Goal: Navigation & Orientation: Find specific page/section

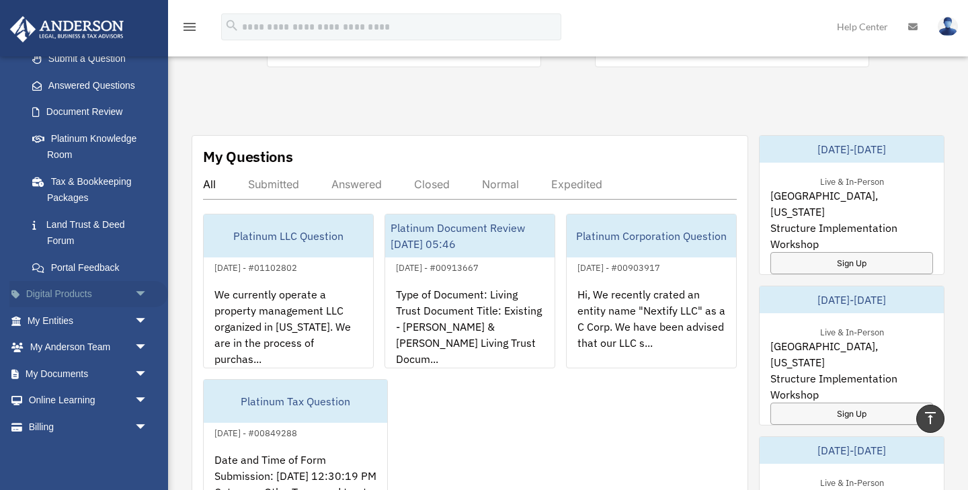
scroll to position [202, 0]
click at [272, 177] on div "Submitted" at bounding box center [273, 183] width 51 height 13
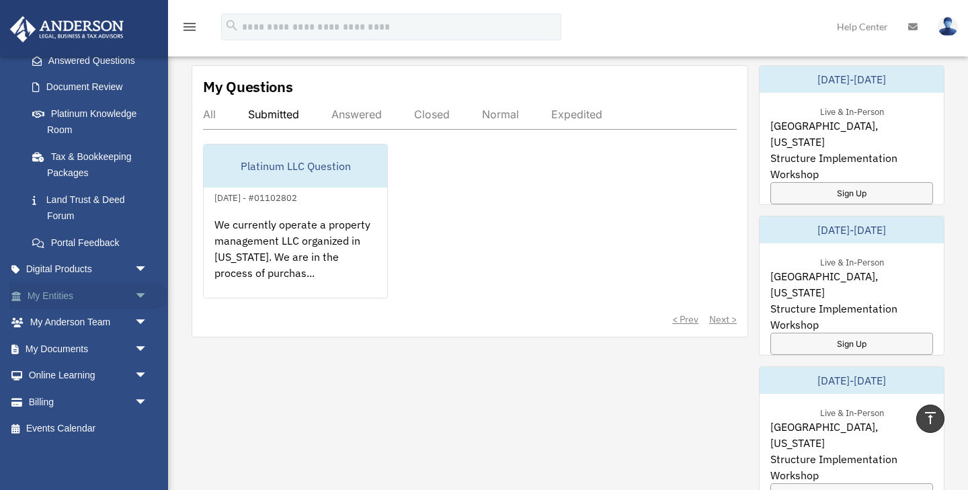
scroll to position [556, 0]
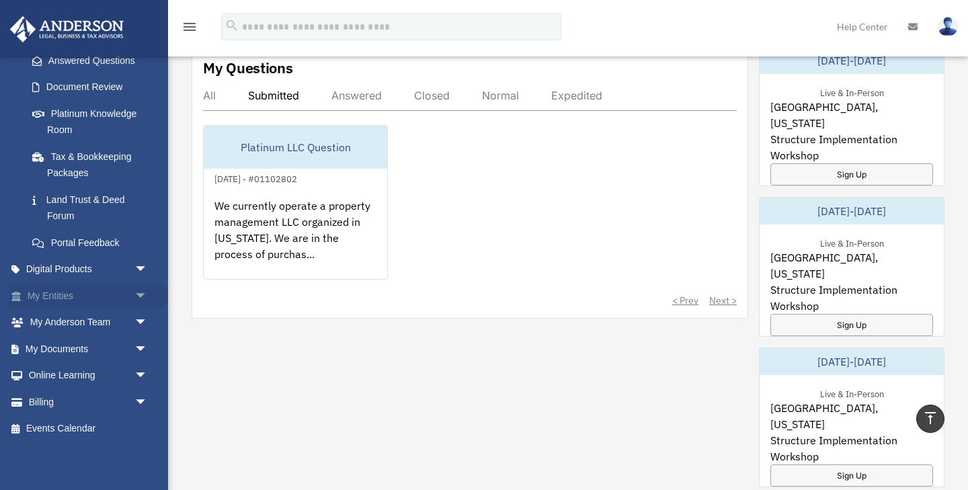
click at [57, 287] on link "My Entities arrow_drop_down" at bounding box center [88, 295] width 159 height 27
click at [142, 290] on span "arrow_drop_down" at bounding box center [147, 296] width 27 height 28
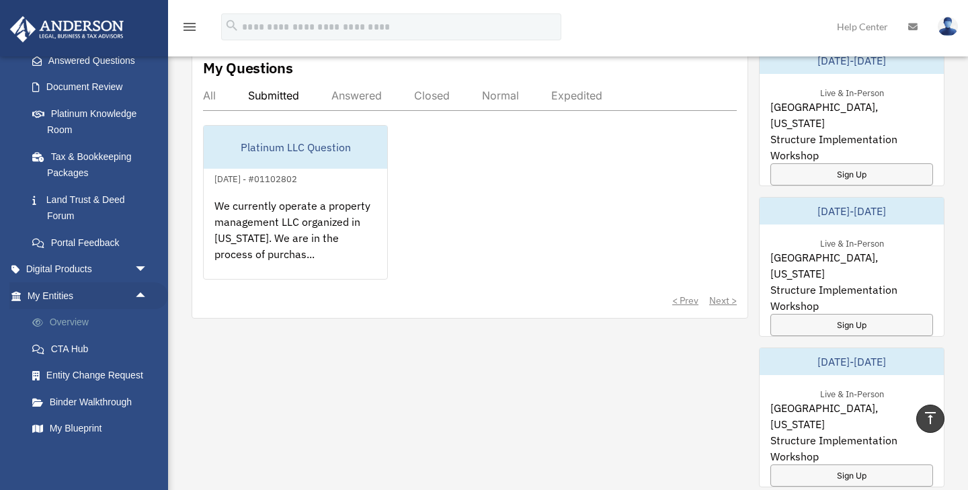
click at [69, 321] on link "Overview" at bounding box center [93, 322] width 149 height 27
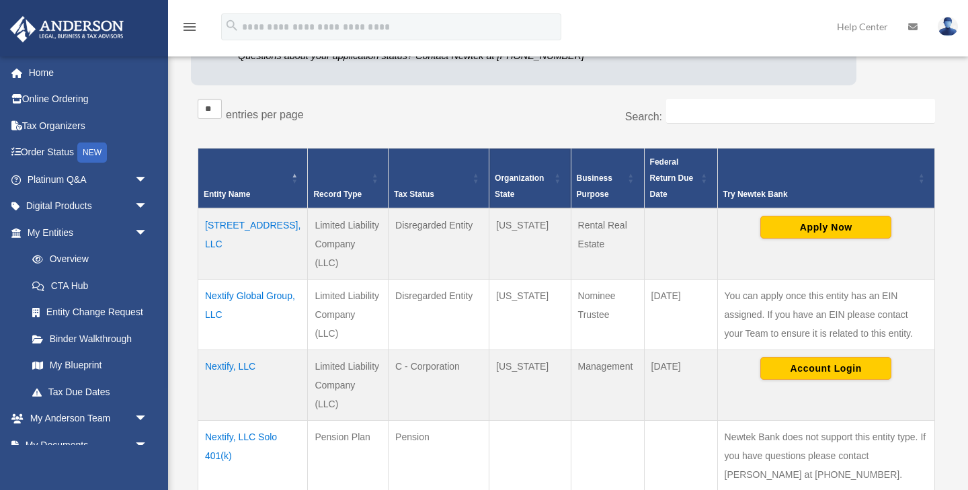
scroll to position [212, 0]
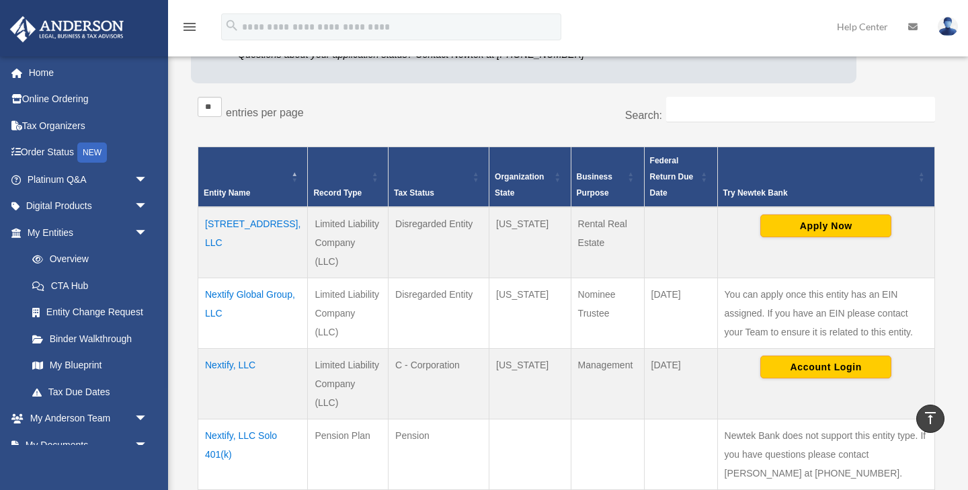
click at [224, 243] on td "[STREET_ADDRESS], LLC" at bounding box center [253, 242] width 110 height 71
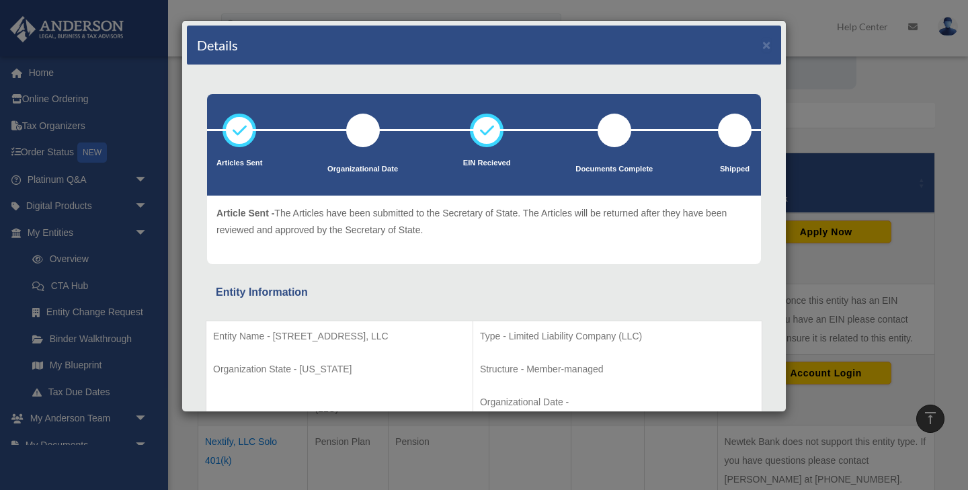
scroll to position [167, 0]
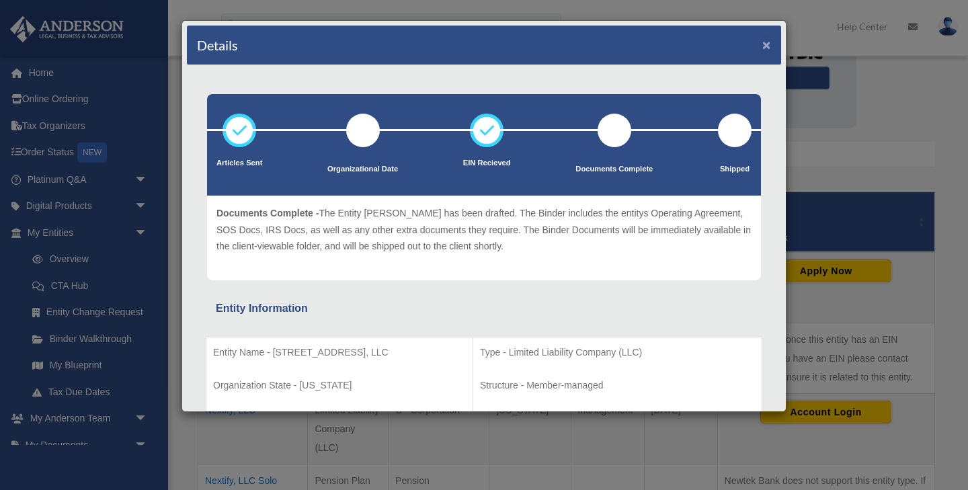
click at [766, 45] on button "×" at bounding box center [766, 45] width 9 height 14
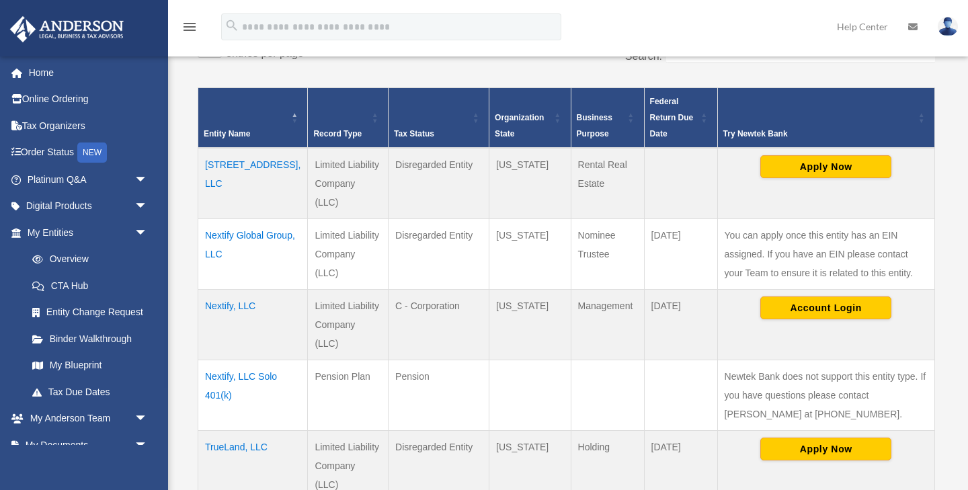
scroll to position [273, 0]
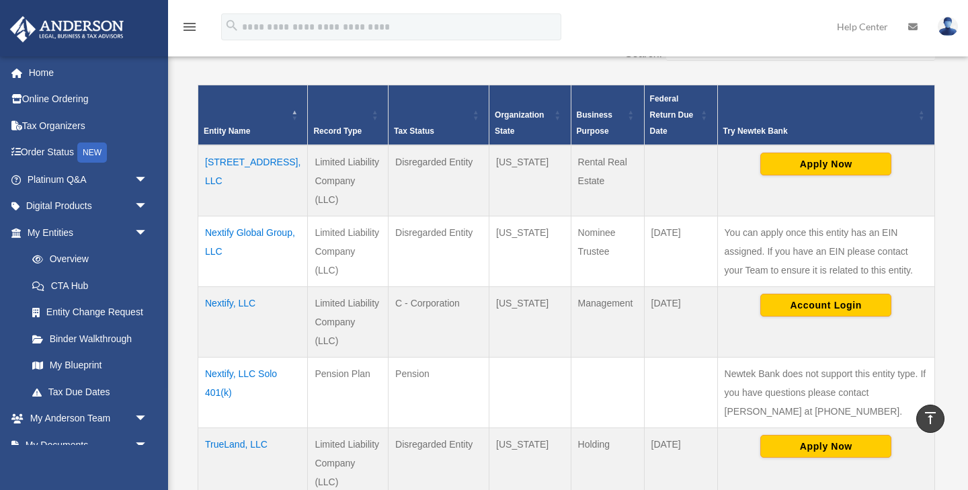
click at [223, 193] on td "[STREET_ADDRESS], LLC" at bounding box center [253, 180] width 110 height 71
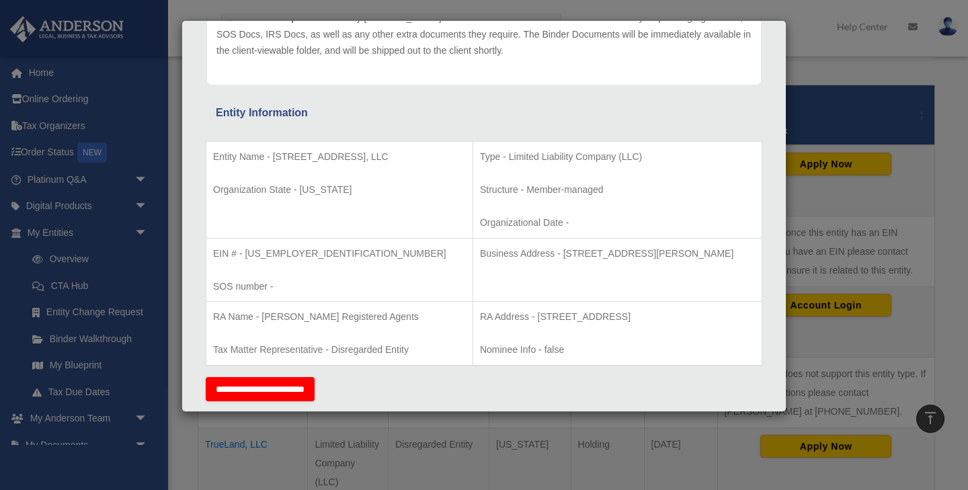
scroll to position [0, 0]
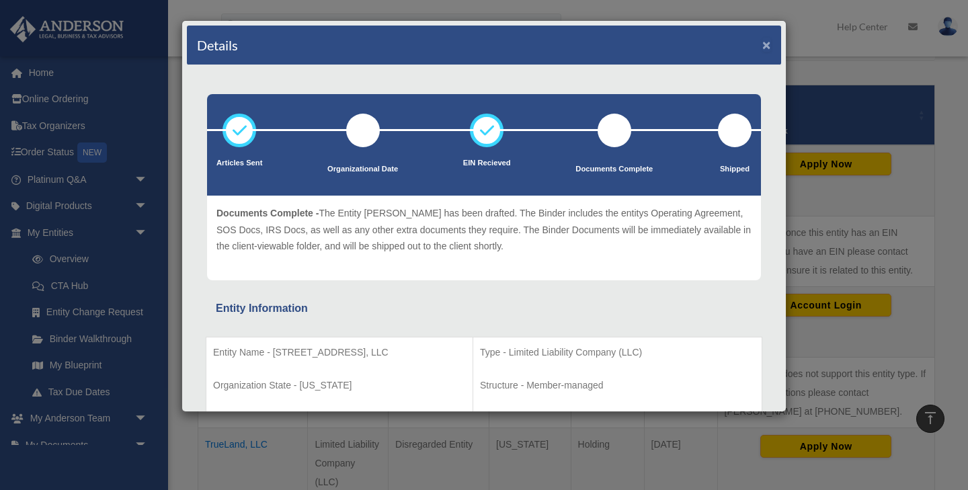
click at [765, 45] on button "×" at bounding box center [766, 45] width 9 height 14
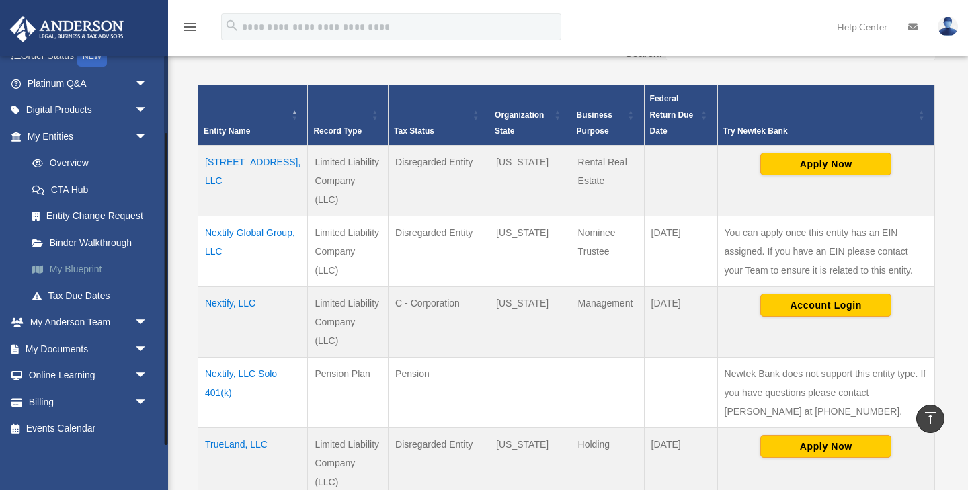
scroll to position [314, 0]
